Goal: Navigation & Orientation: Find specific page/section

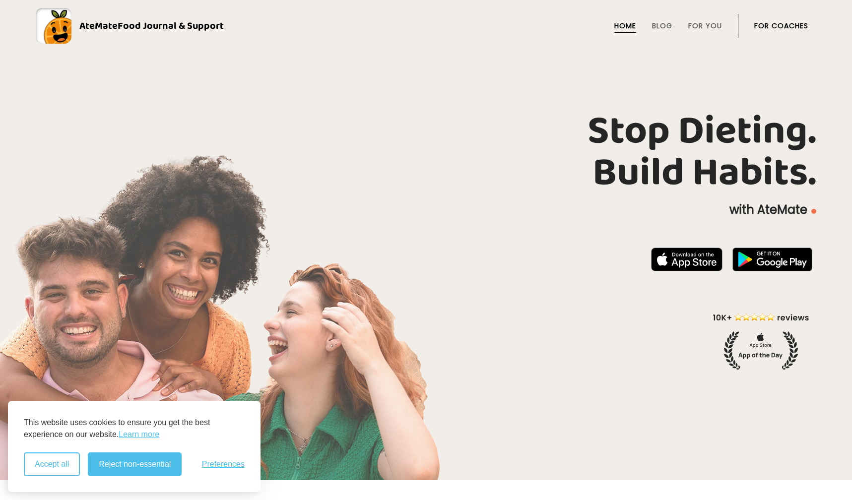
click at [57, 467] on button "Accept all" at bounding box center [52, 465] width 56 height 24
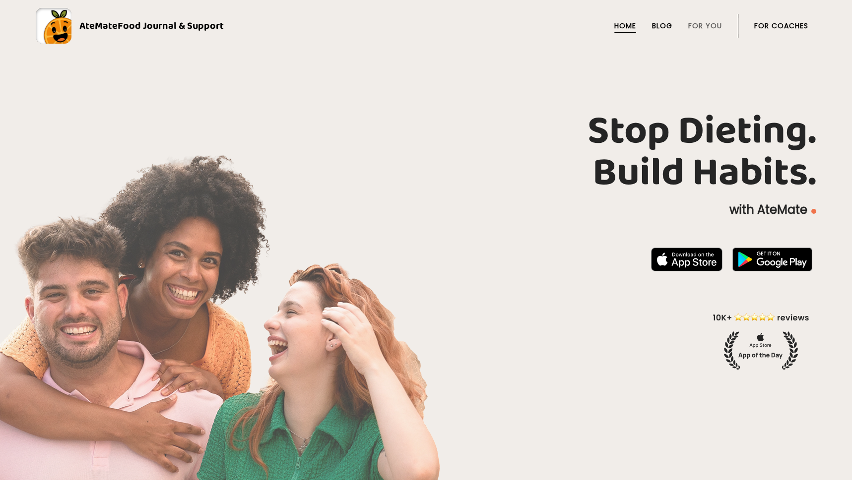
click at [663, 30] on link "Blog" at bounding box center [662, 26] width 20 height 8
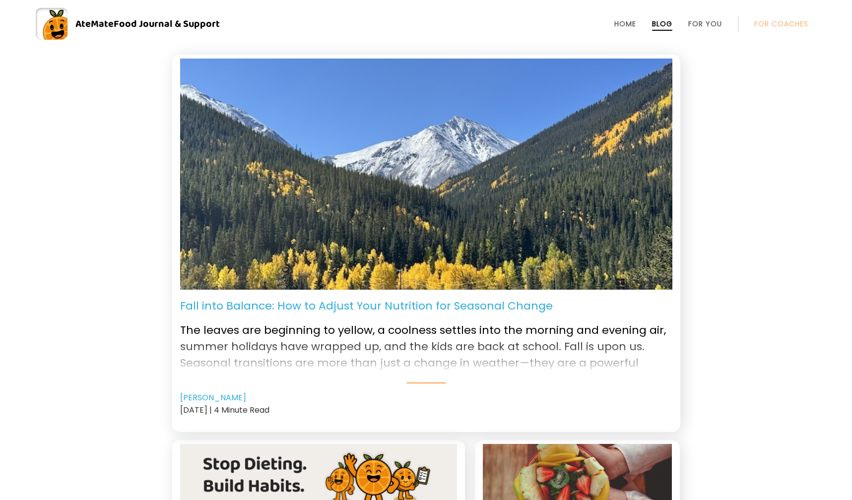
click at [694, 27] on link "For You" at bounding box center [705, 24] width 34 height 8
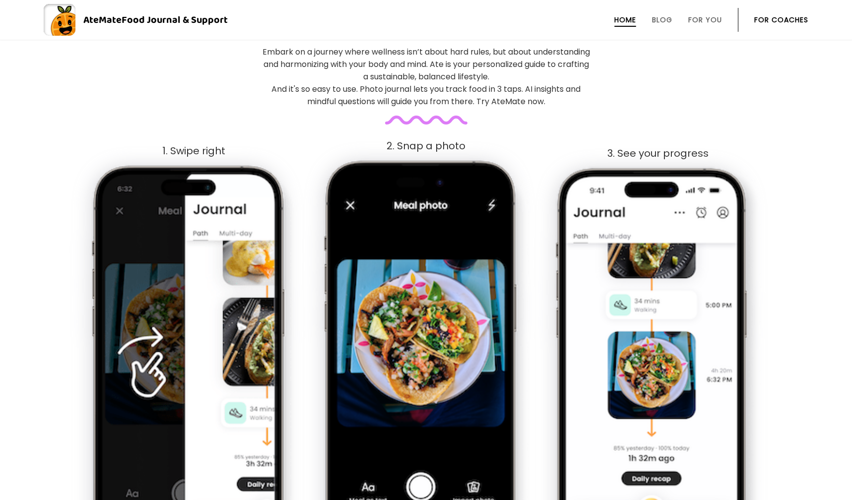
scroll to position [566, 0]
